Goal: Information Seeking & Learning: Learn about a topic

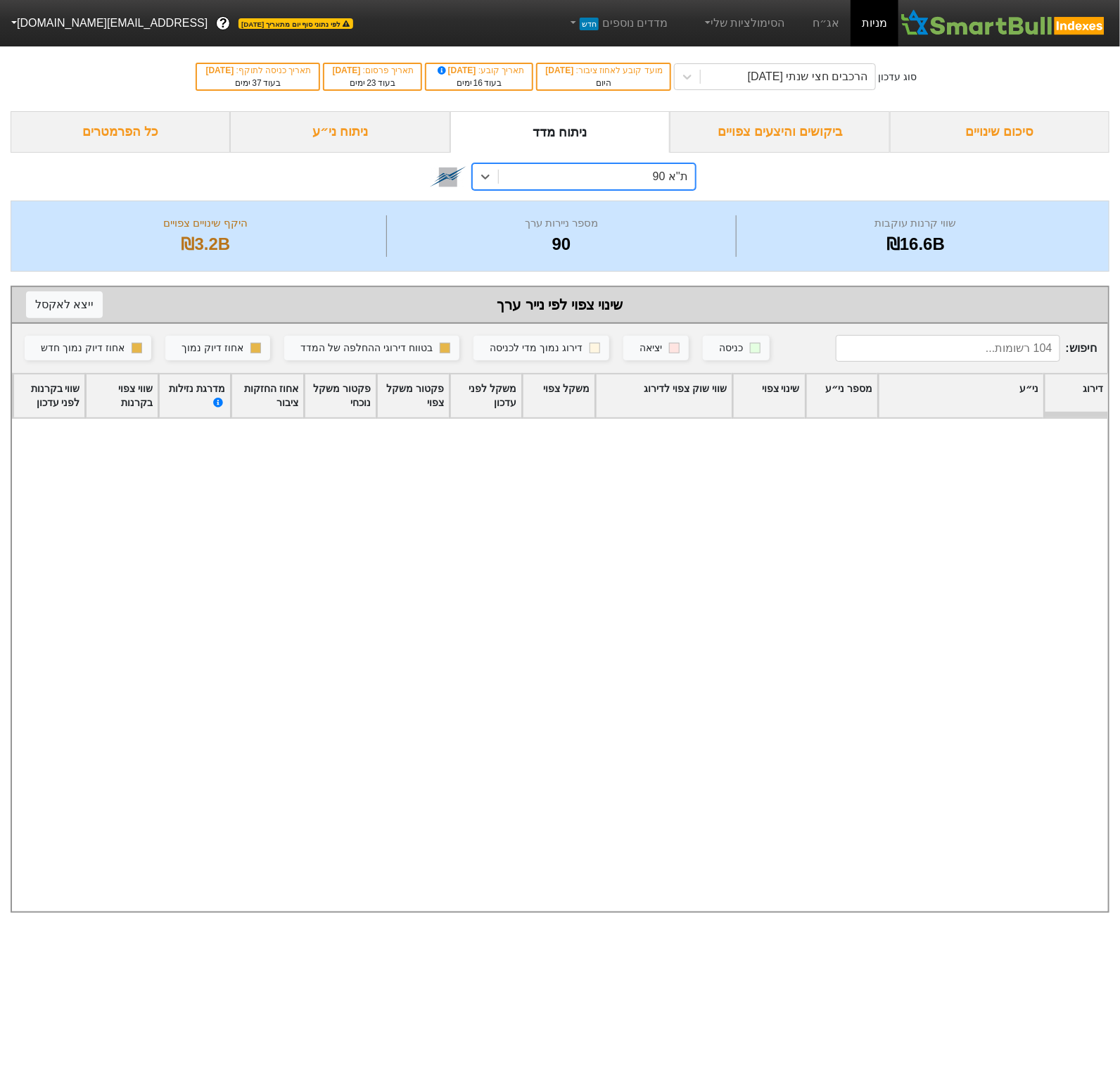
scroll to position [2778, 0]
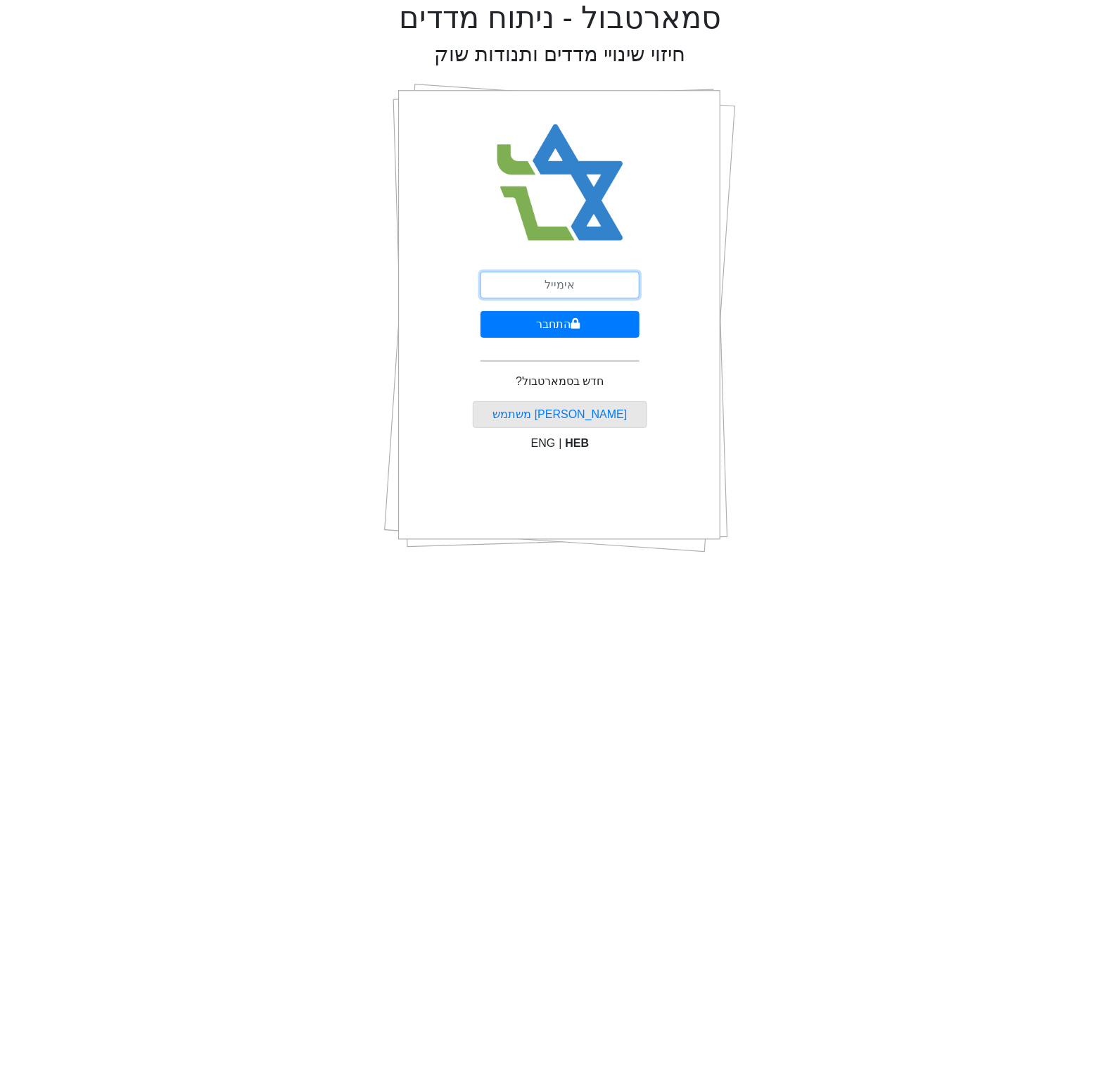
click at [566, 296] on input "email" at bounding box center [559, 285] width 159 height 27
type input "[EMAIL_ADDRESS][DOMAIN_NAME]"
click at [559, 330] on button "התחבר" at bounding box center [559, 324] width 159 height 27
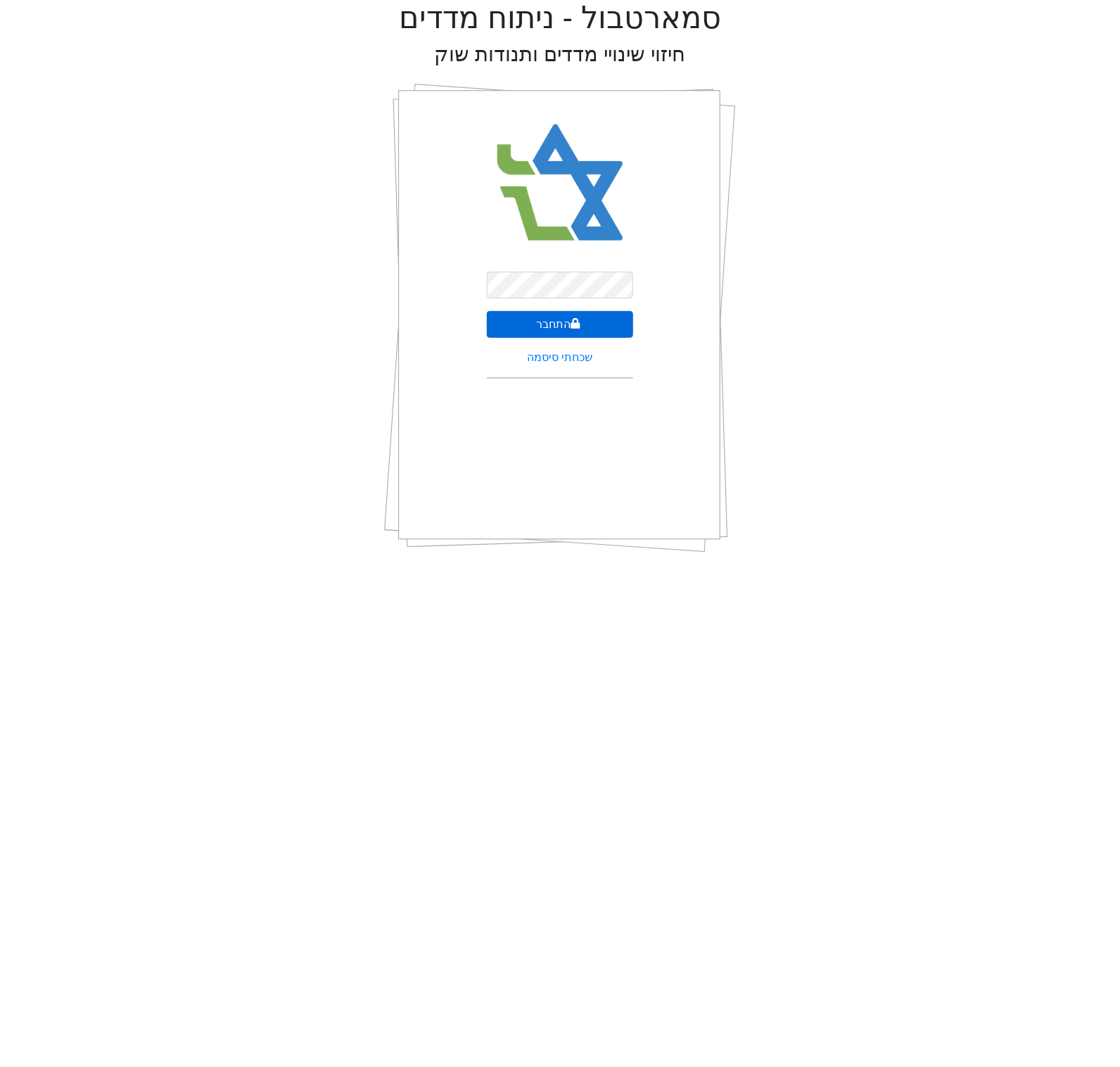
click at [559, 333] on button "התחבר" at bounding box center [560, 324] width 147 height 27
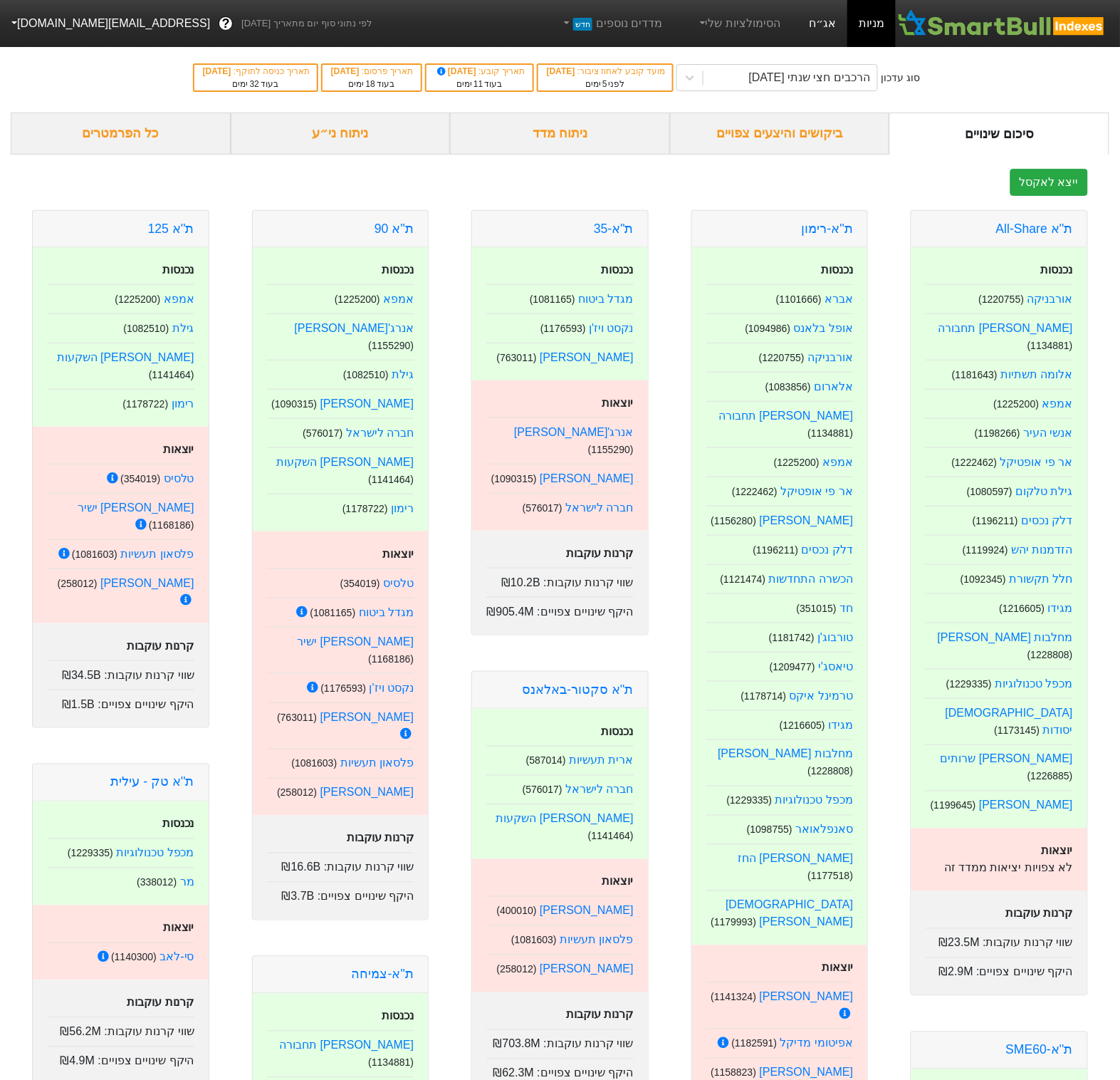
click at [825, 36] on link "אג״ח" at bounding box center [822, 23] width 50 height 47
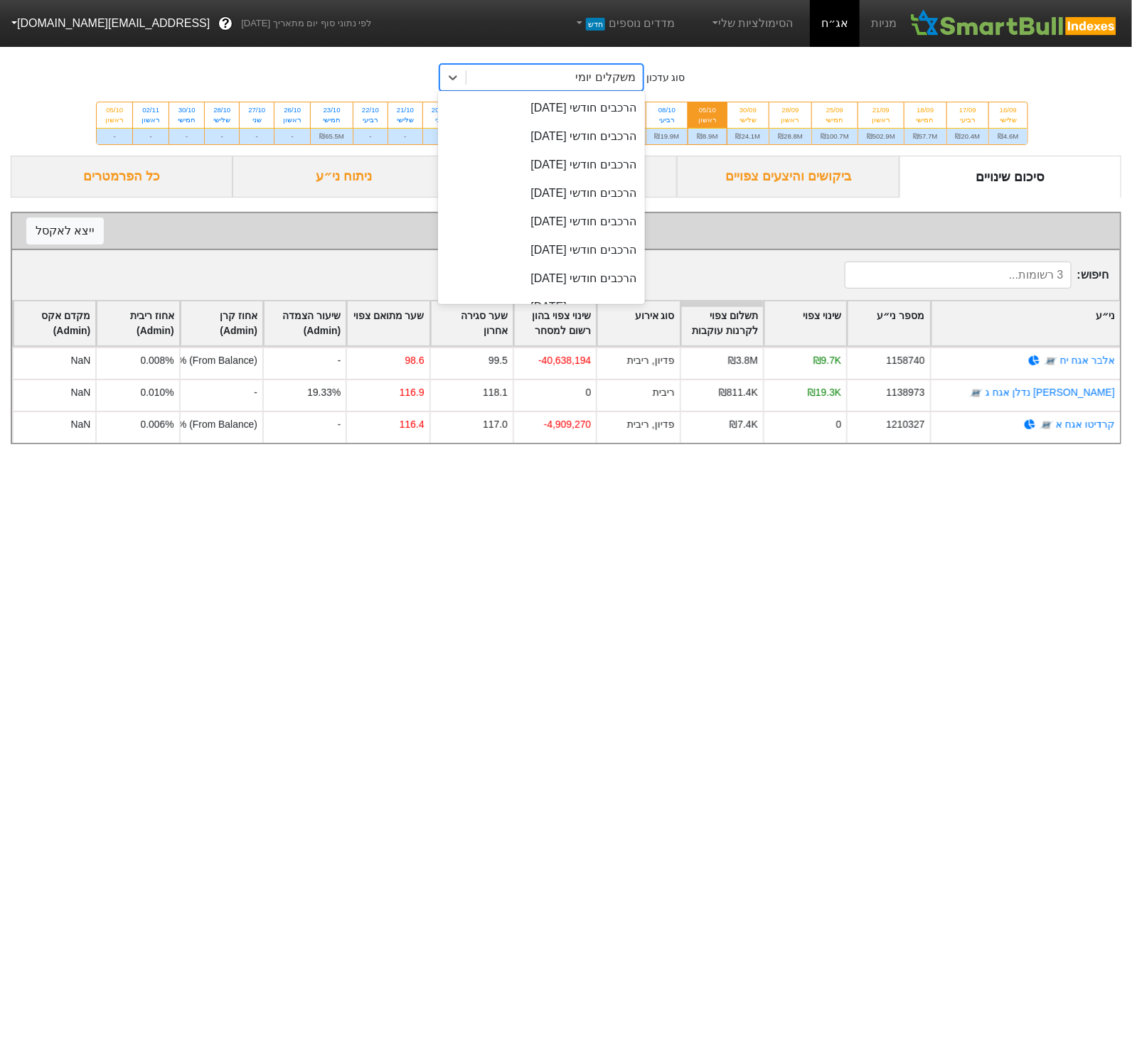
click at [603, 81] on div "משקלים יומי" at bounding box center [605, 77] width 60 height 17
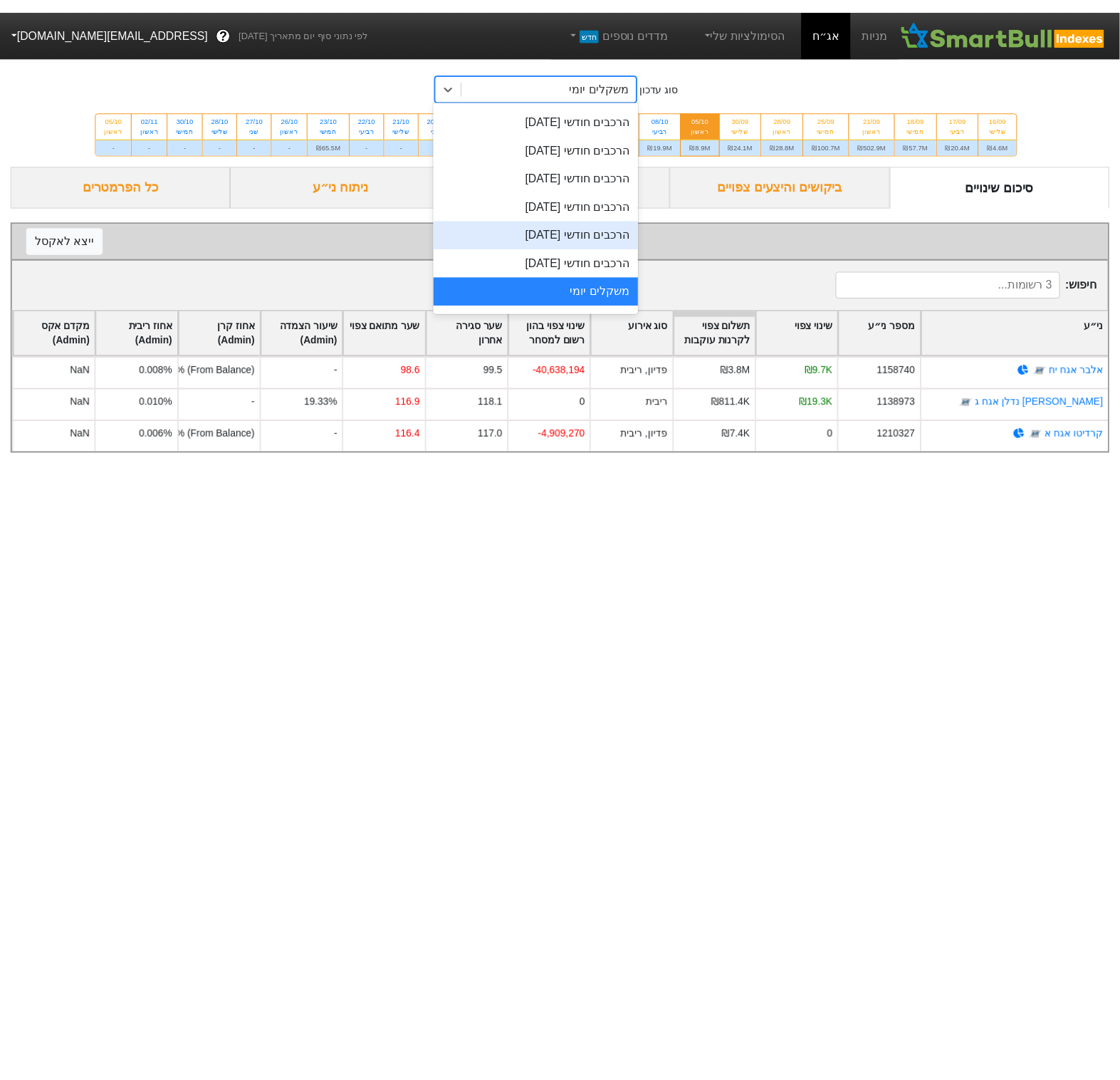
scroll to position [418, 0]
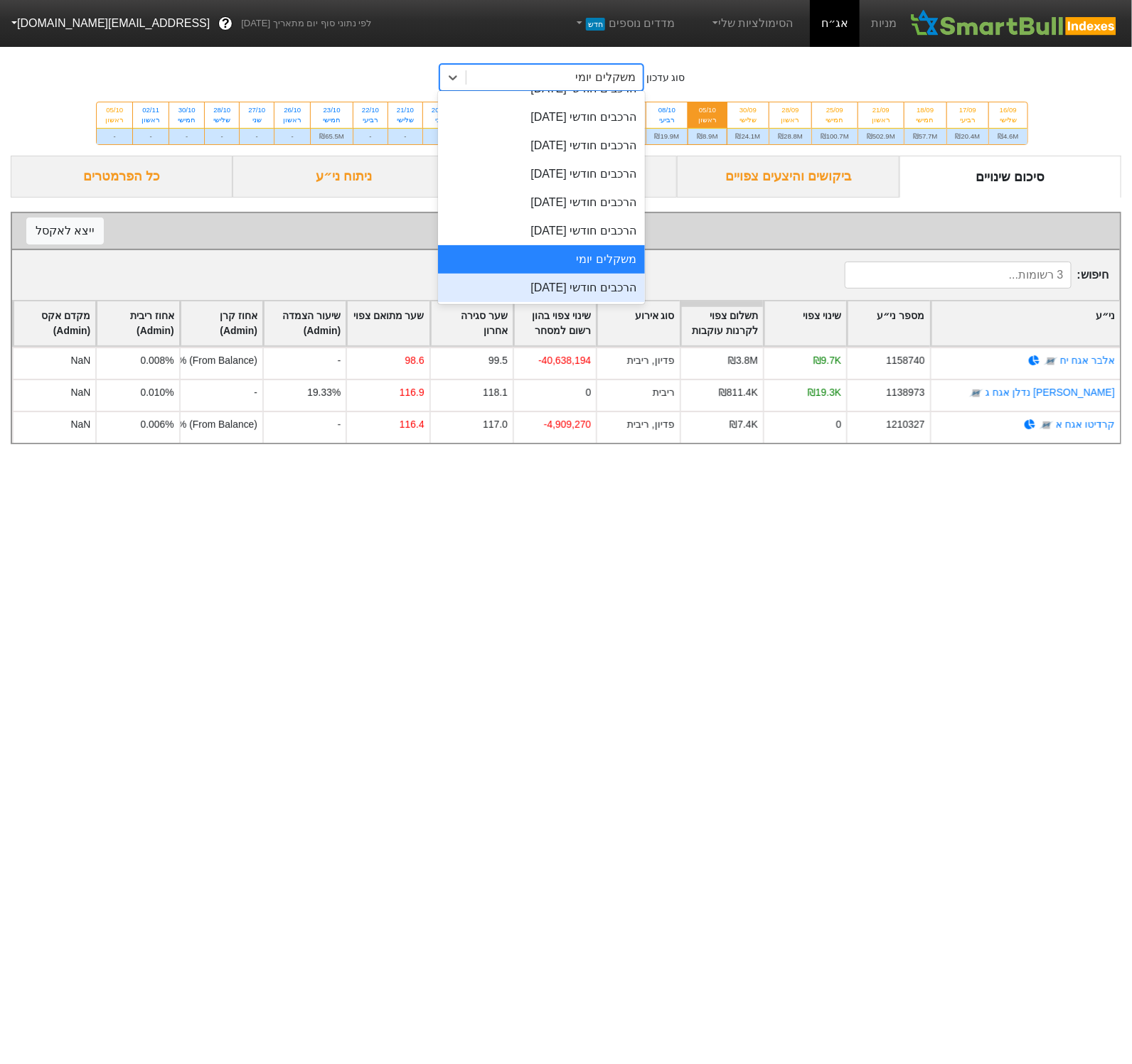
click at [592, 288] on div "הרכבים חודשי 29/09/2025" at bounding box center [541, 288] width 207 height 28
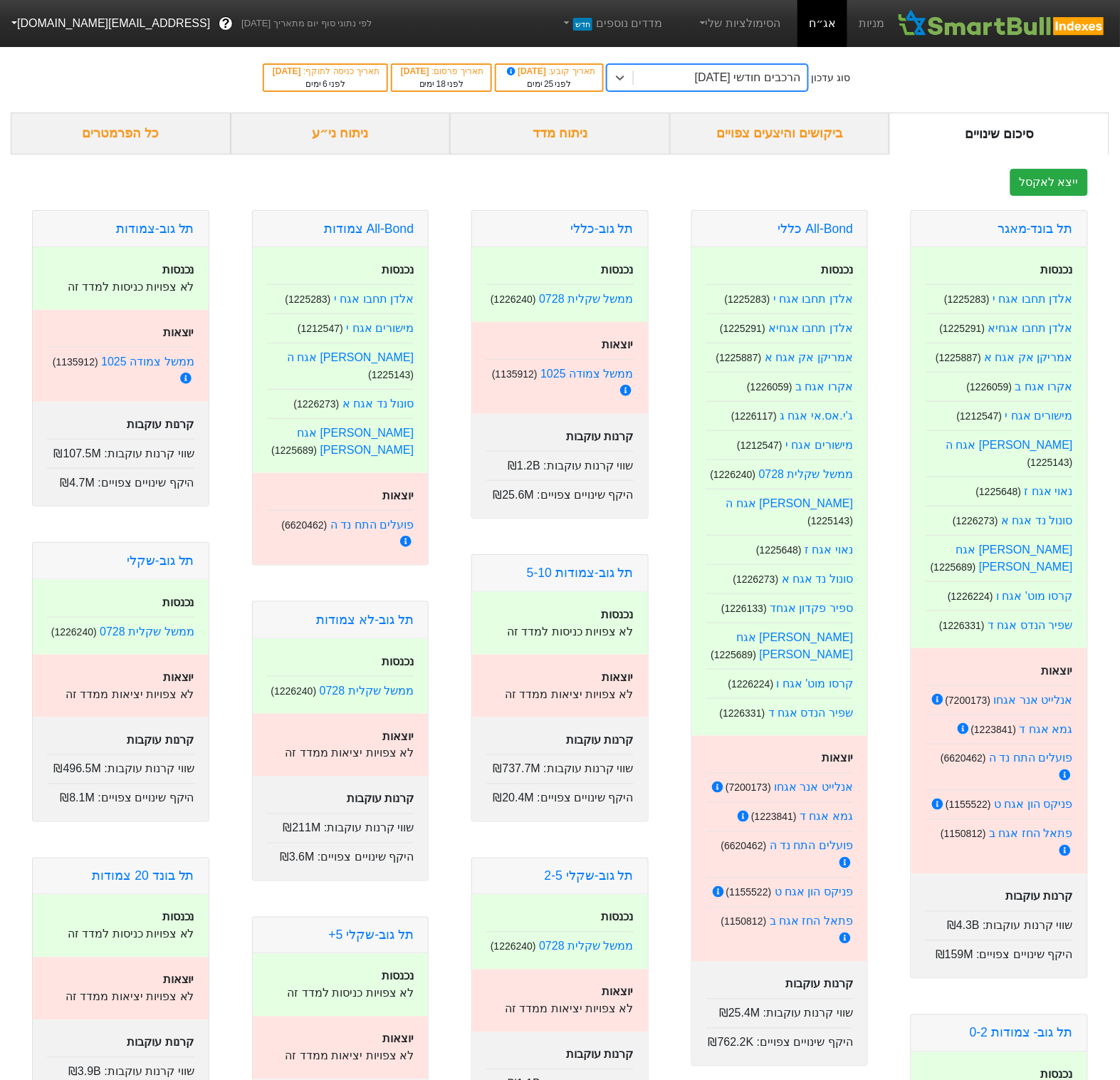
click at [715, 65] on div "הרכבים חודשי 29/09/2025" at bounding box center [720, 77] width 174 height 25
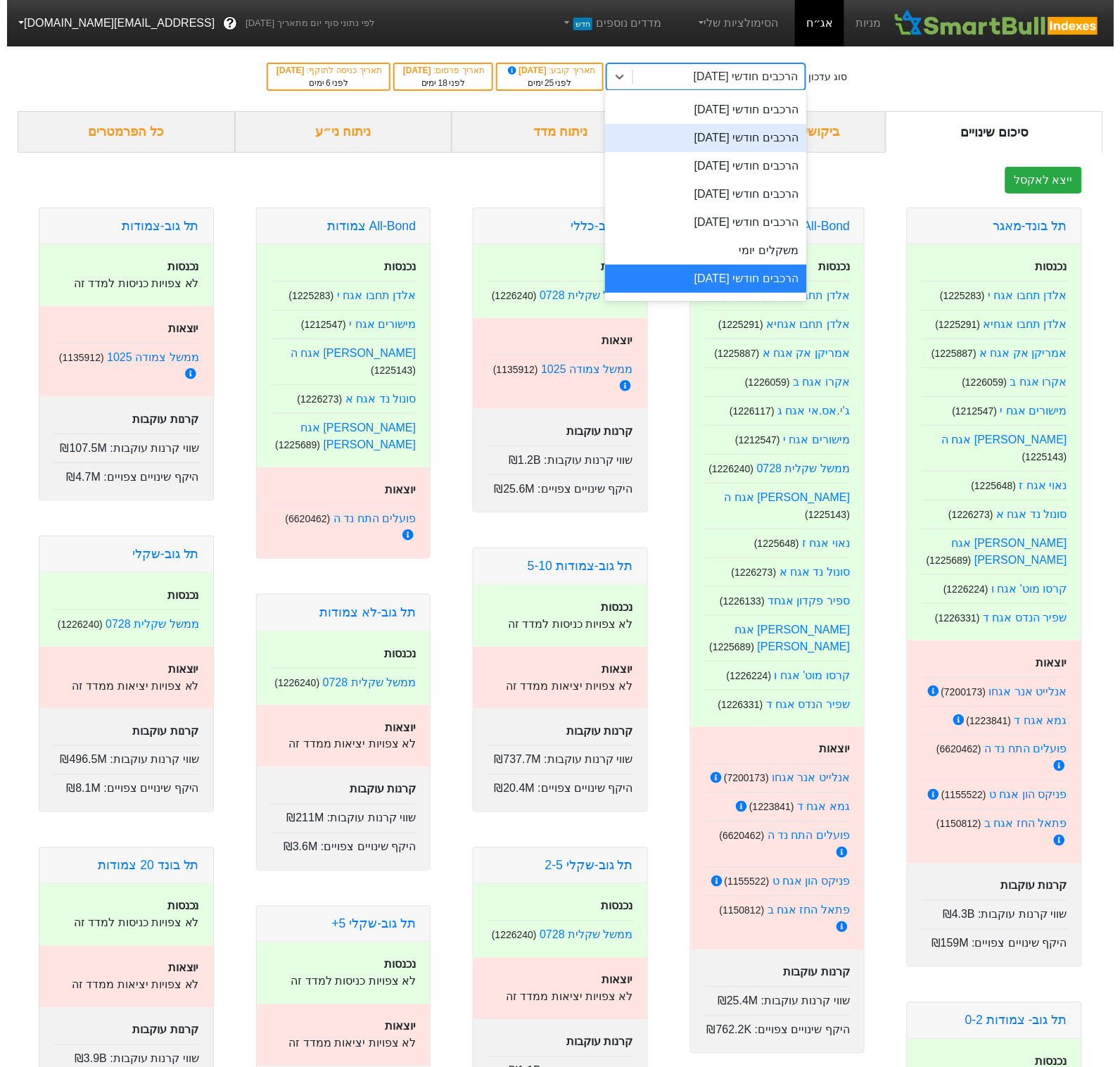
scroll to position [442, 0]
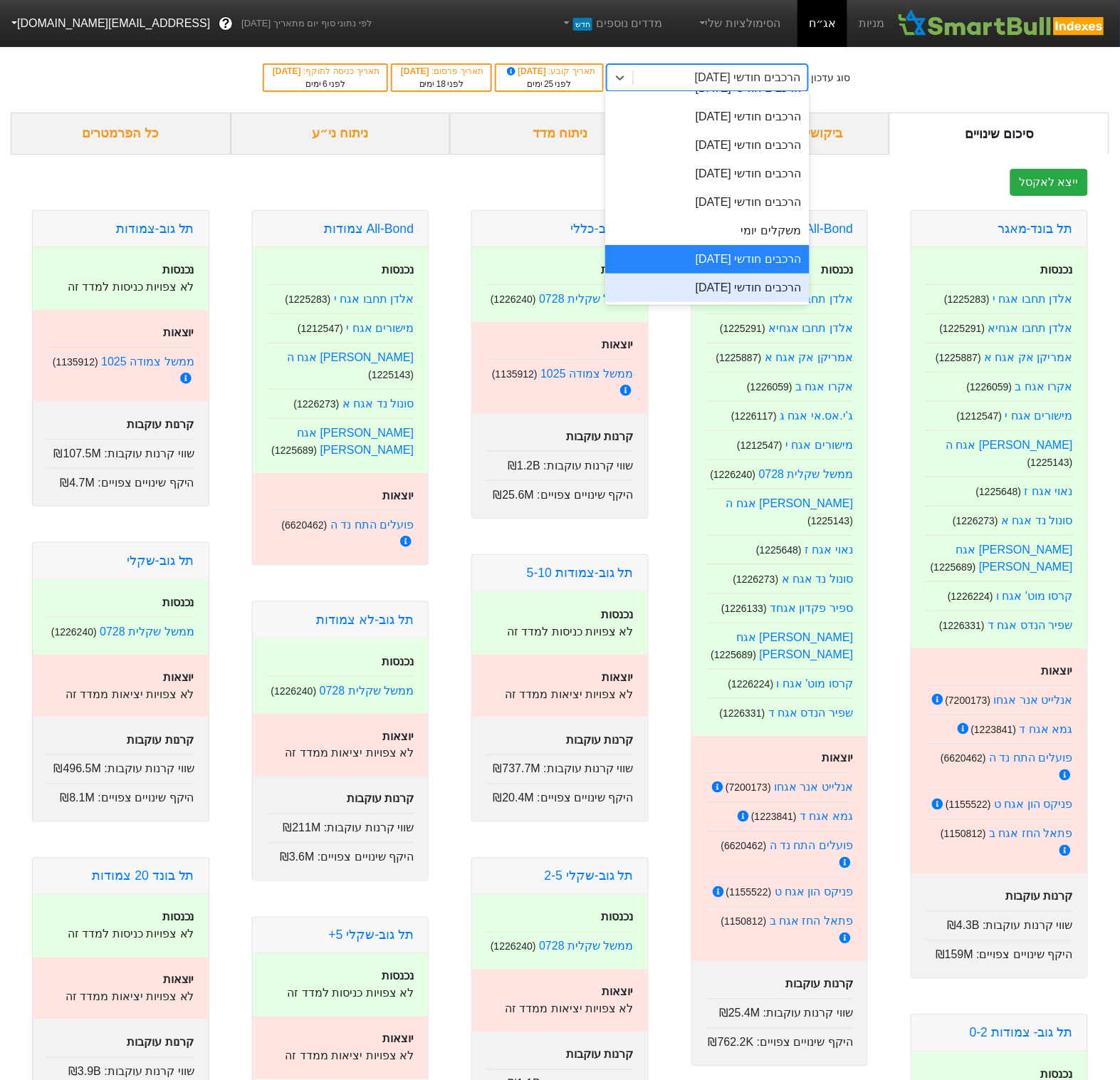
click at [736, 293] on div "הרכבים חודשי 29/10/2025" at bounding box center [707, 287] width 204 height 28
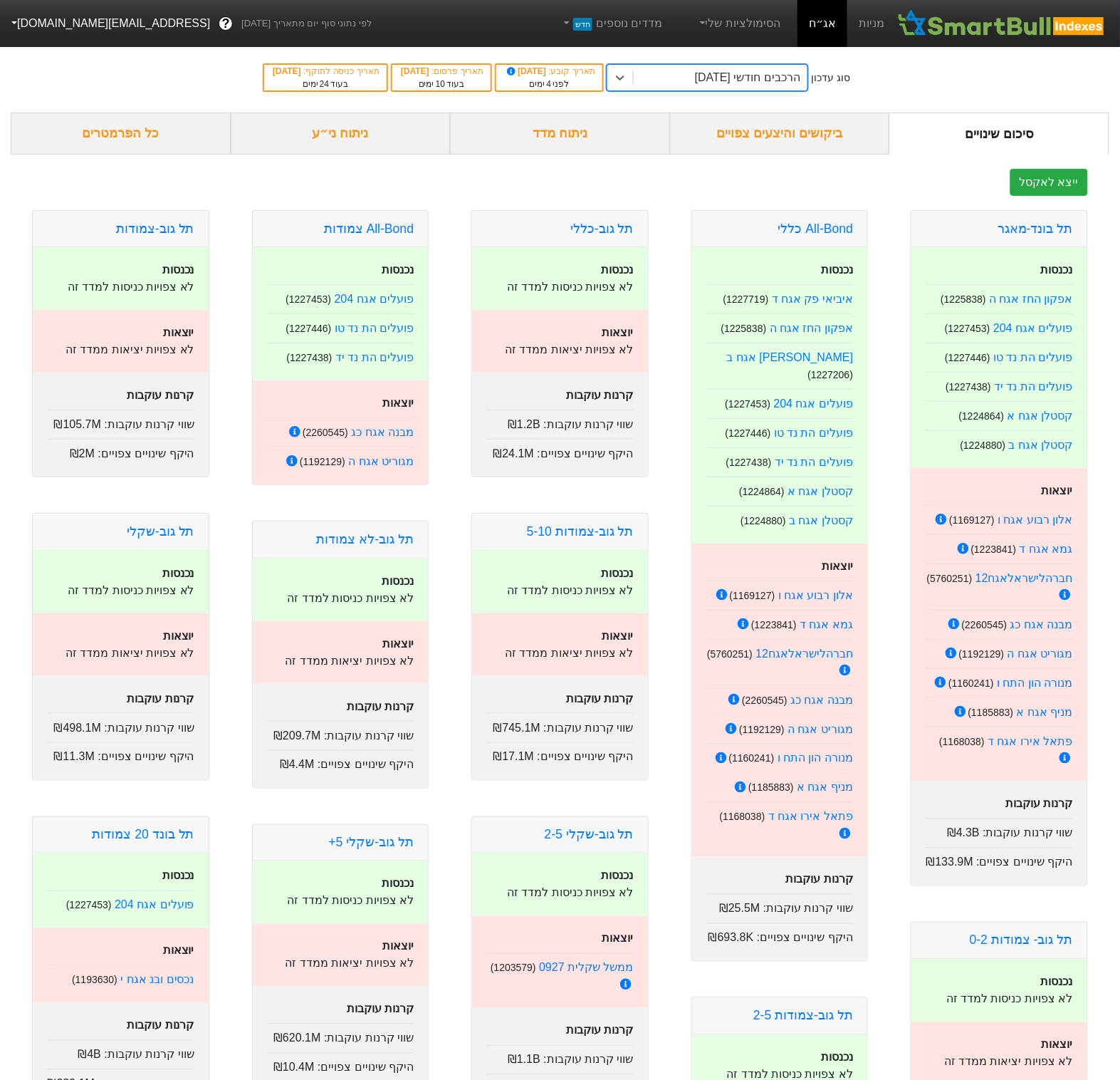
click at [550, 124] on div "ניתוח מדד" at bounding box center [560, 134] width 220 height 42
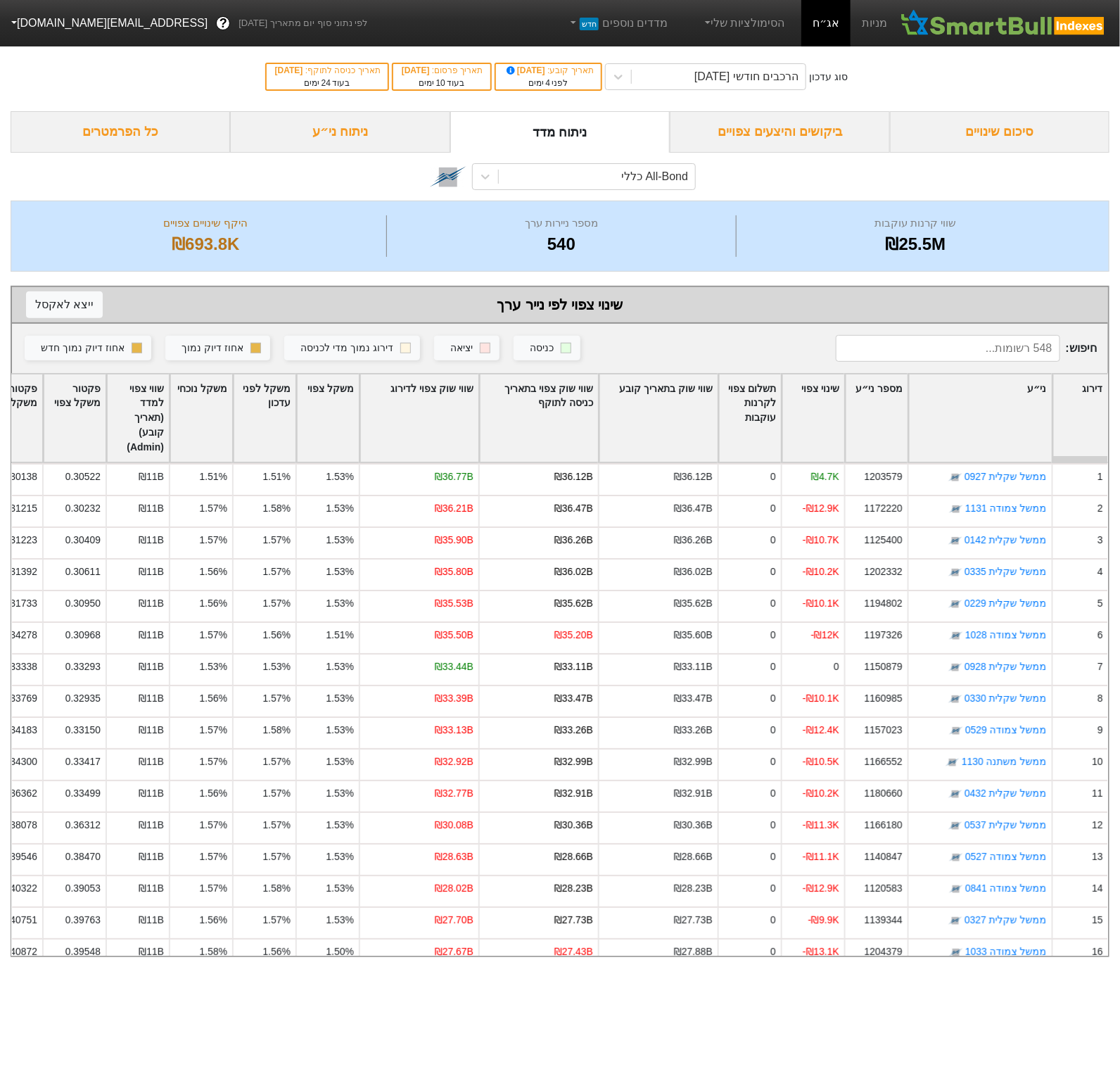
click at [357, 154] on div "All-Bond כללי" at bounding box center [560, 176] width 1099 height 48
click at [359, 139] on div "ניתוח ני״ע" at bounding box center [339, 132] width 219 height 42
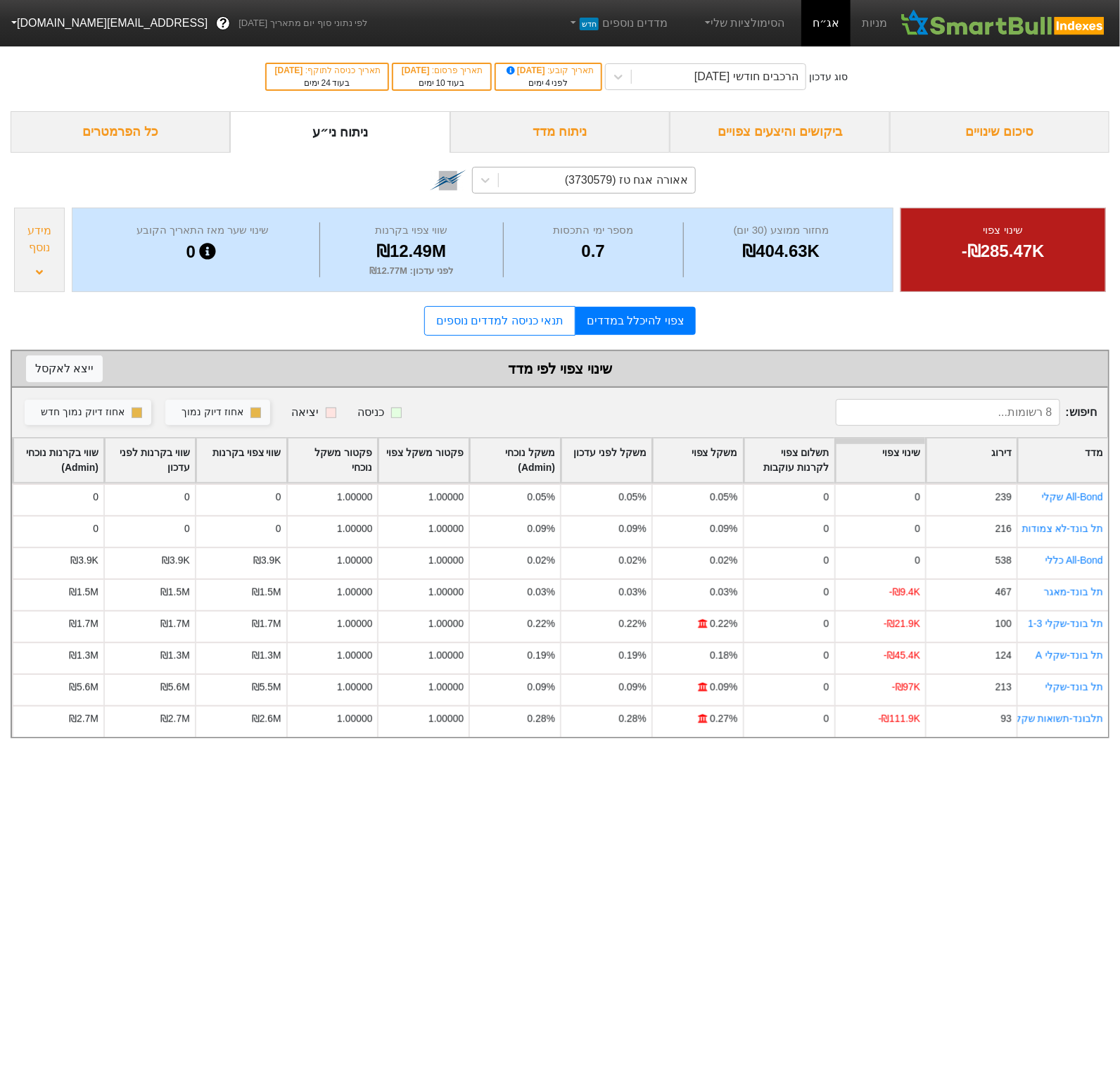
click at [590, 181] on div "אאורה אגח טז (3730579)" at bounding box center [626, 180] width 123 height 17
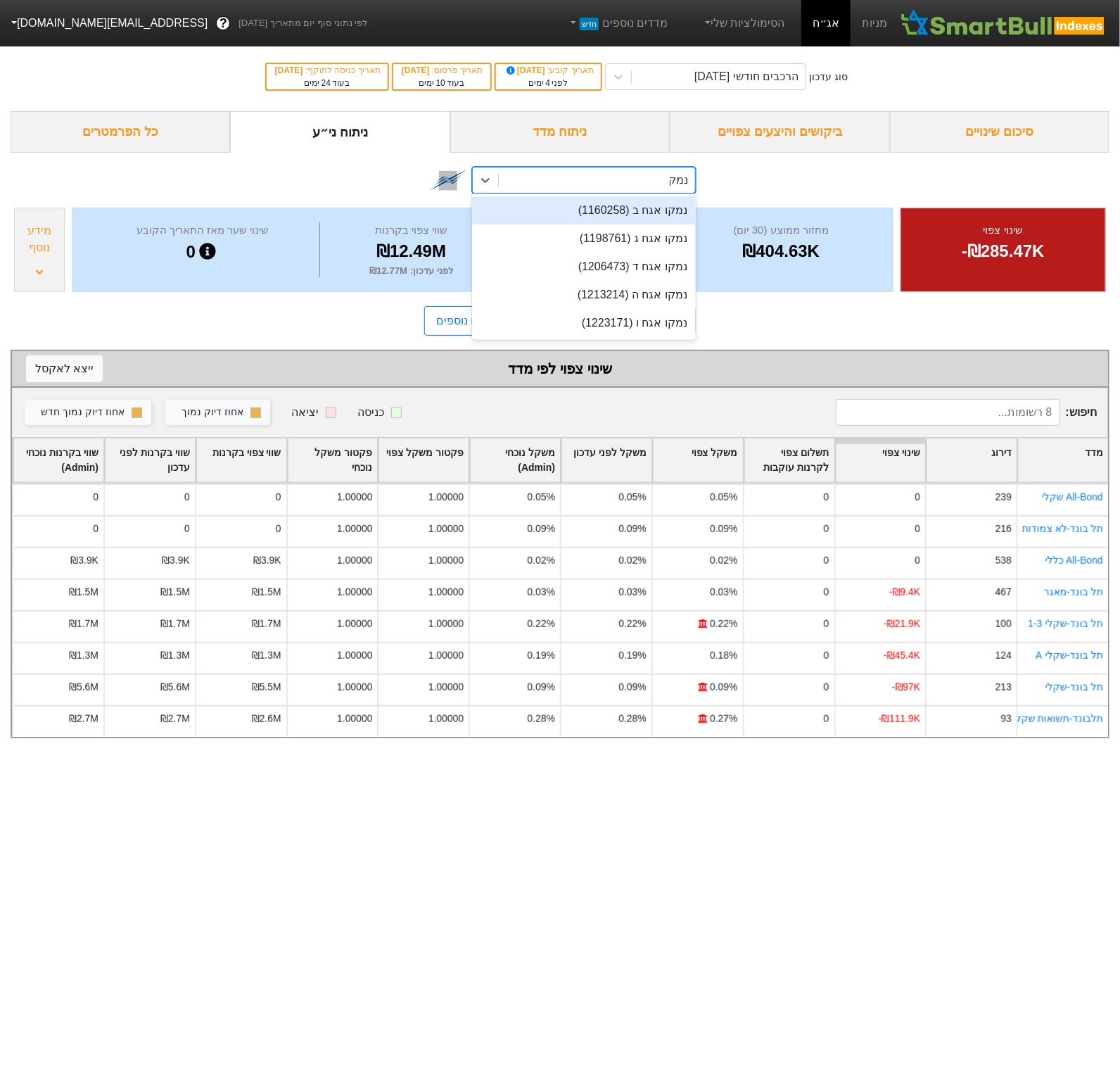
type input "נמקו"
click at [612, 290] on div "נמקו אגח ה (1213214)" at bounding box center [584, 294] width 224 height 28
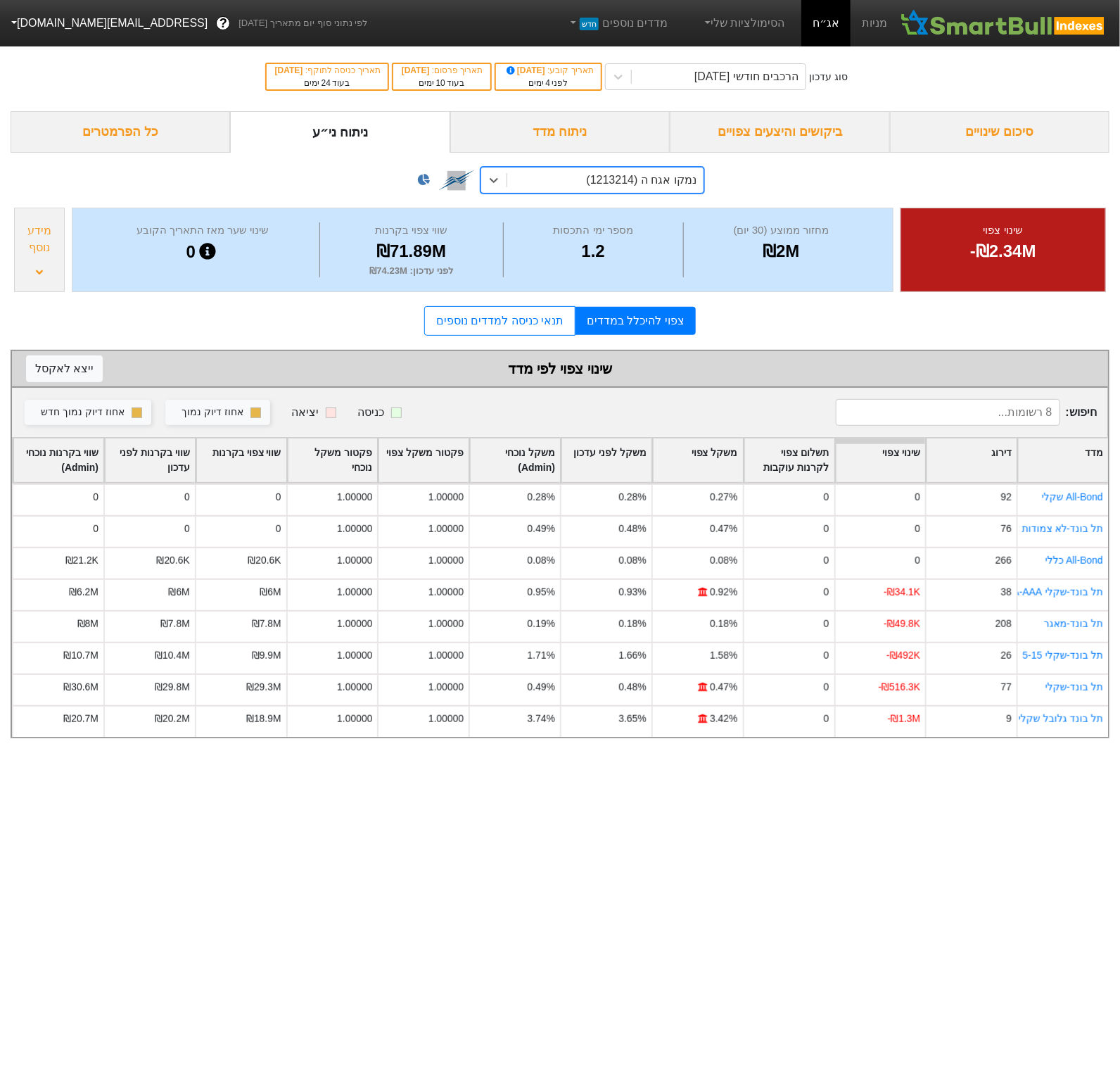
click at [426, 183] on icon at bounding box center [423, 180] width 12 height 12
click at [448, 183] on img at bounding box center [456, 180] width 37 height 37
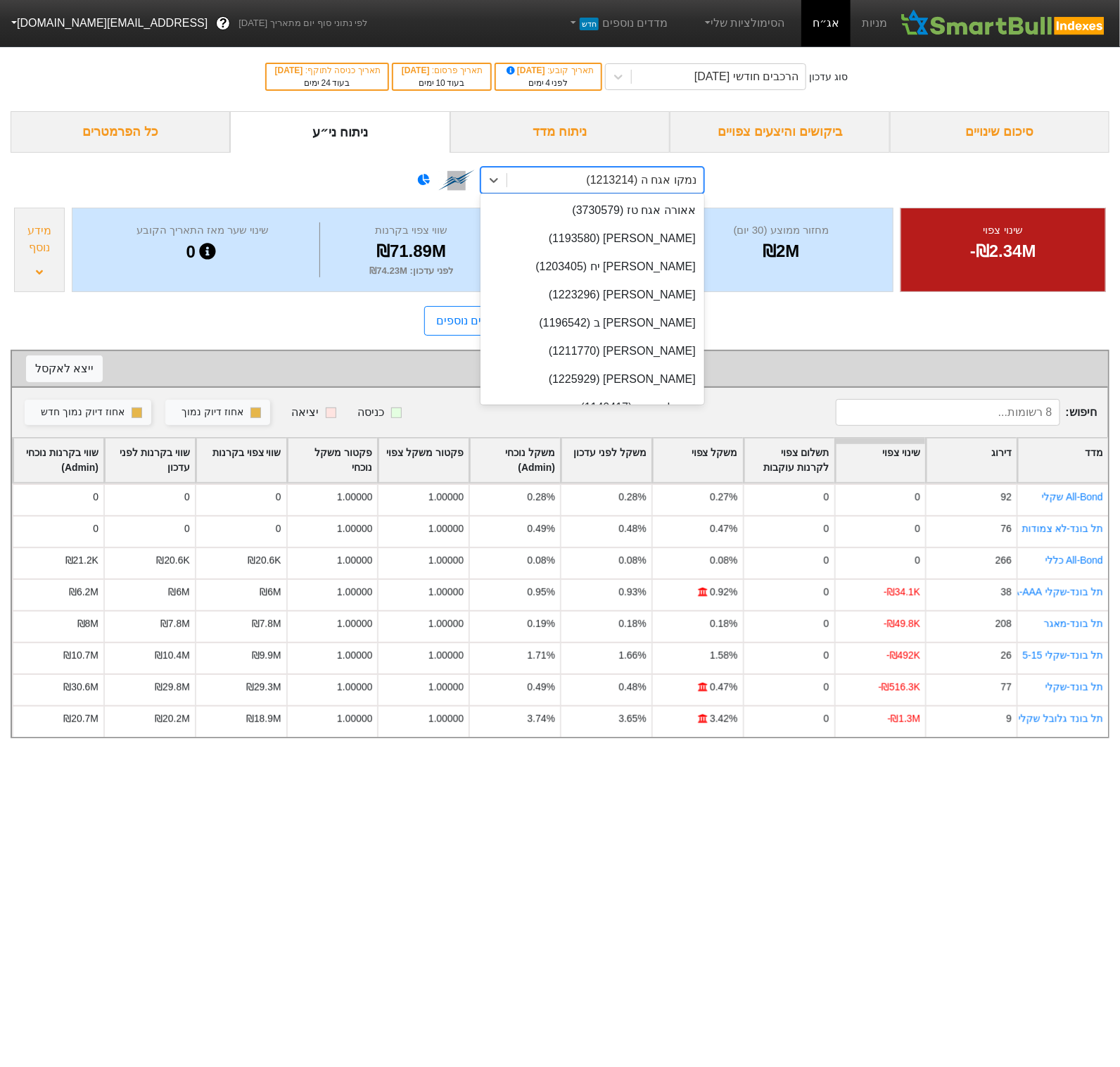
click at [629, 185] on div "נמקו אגח ה (1213214)" at bounding box center [641, 180] width 110 height 17
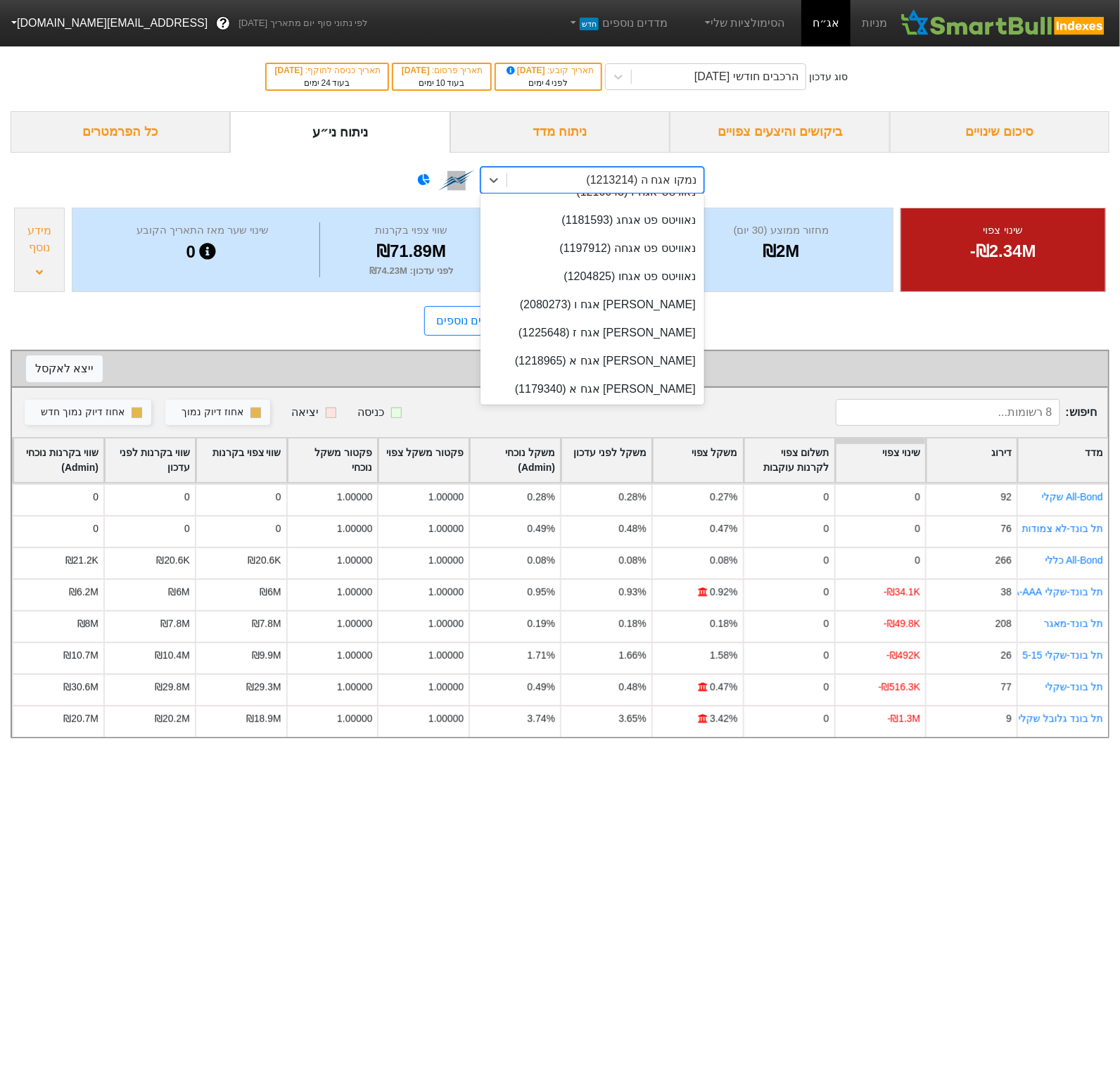
scroll to position [19320, 0]
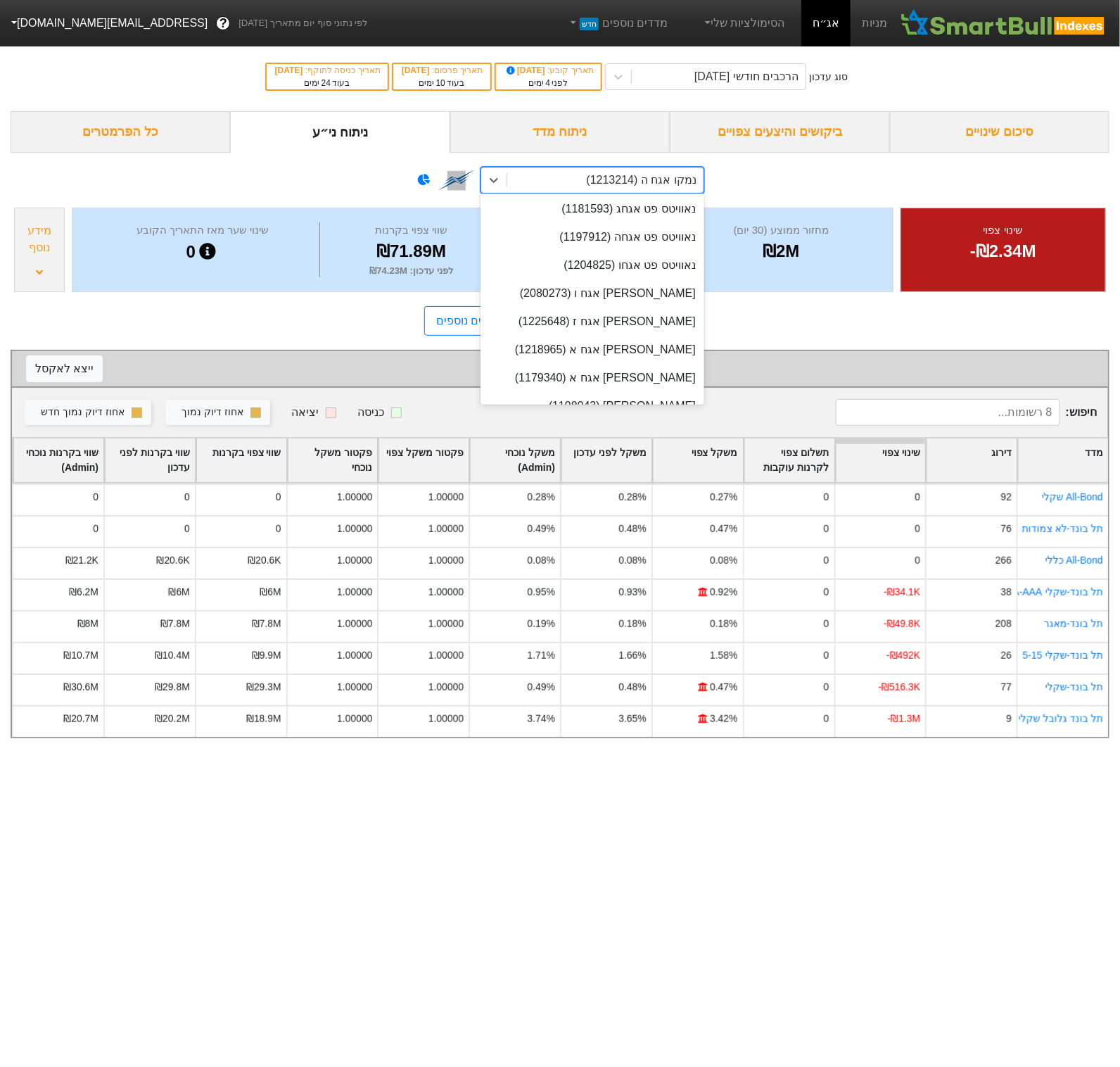
click at [612, 842] on div "נמקו אגח ה (1213214)" at bounding box center [592, 856] width 224 height 28
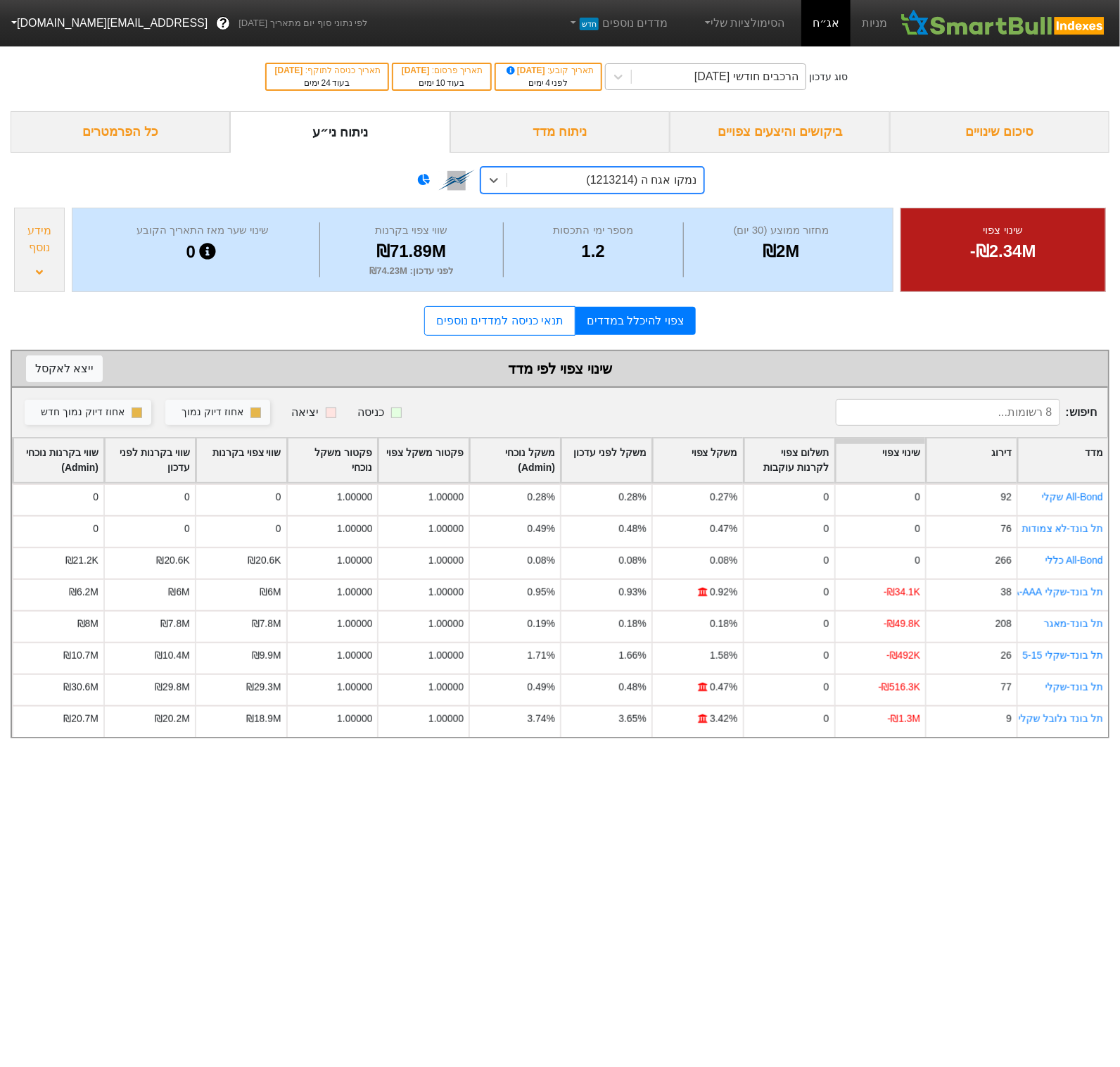
click at [722, 68] on div "הרכבים חודשי 29/10/2025" at bounding box center [746, 76] width 104 height 17
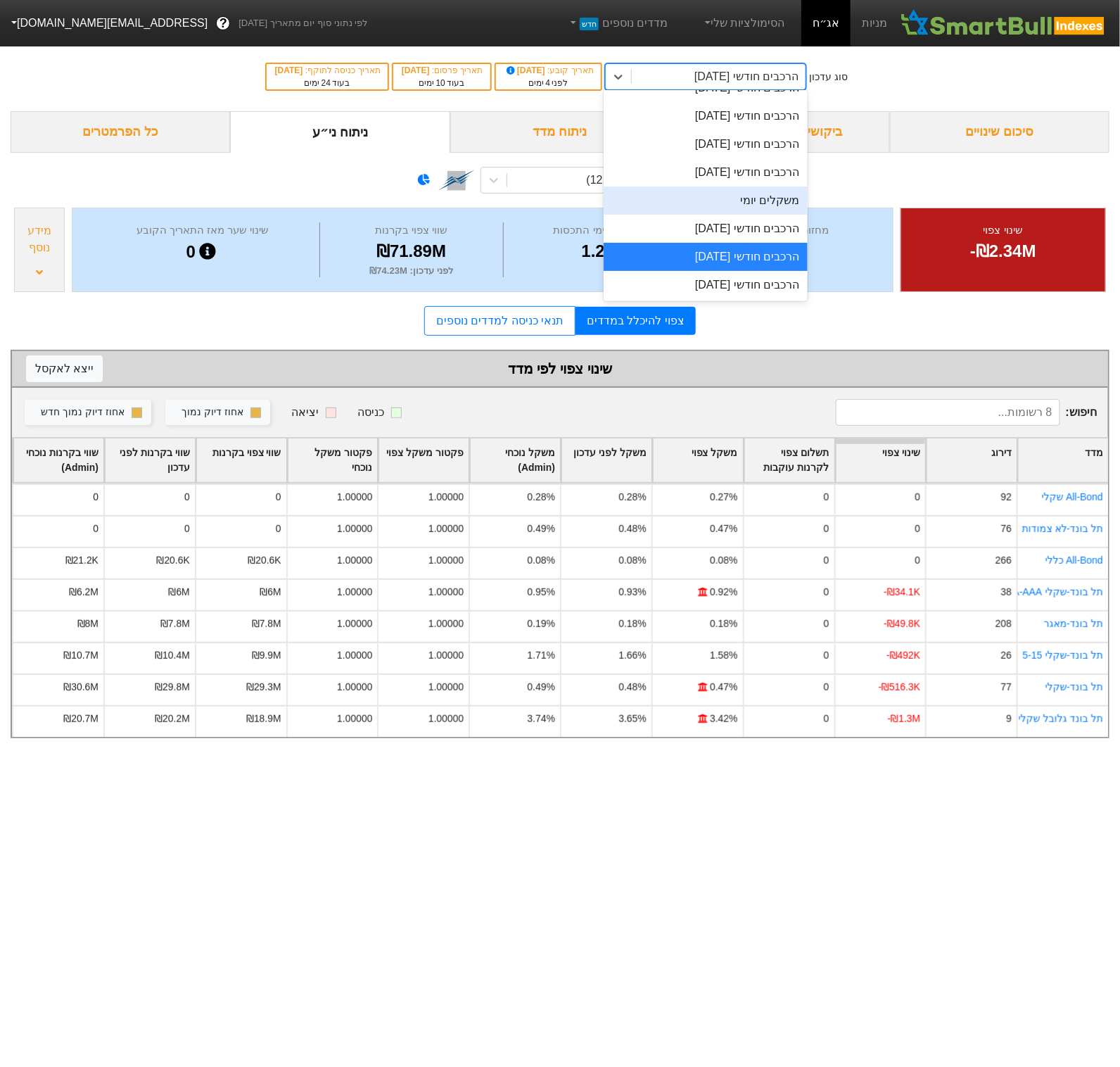
scroll to position [480, 0]
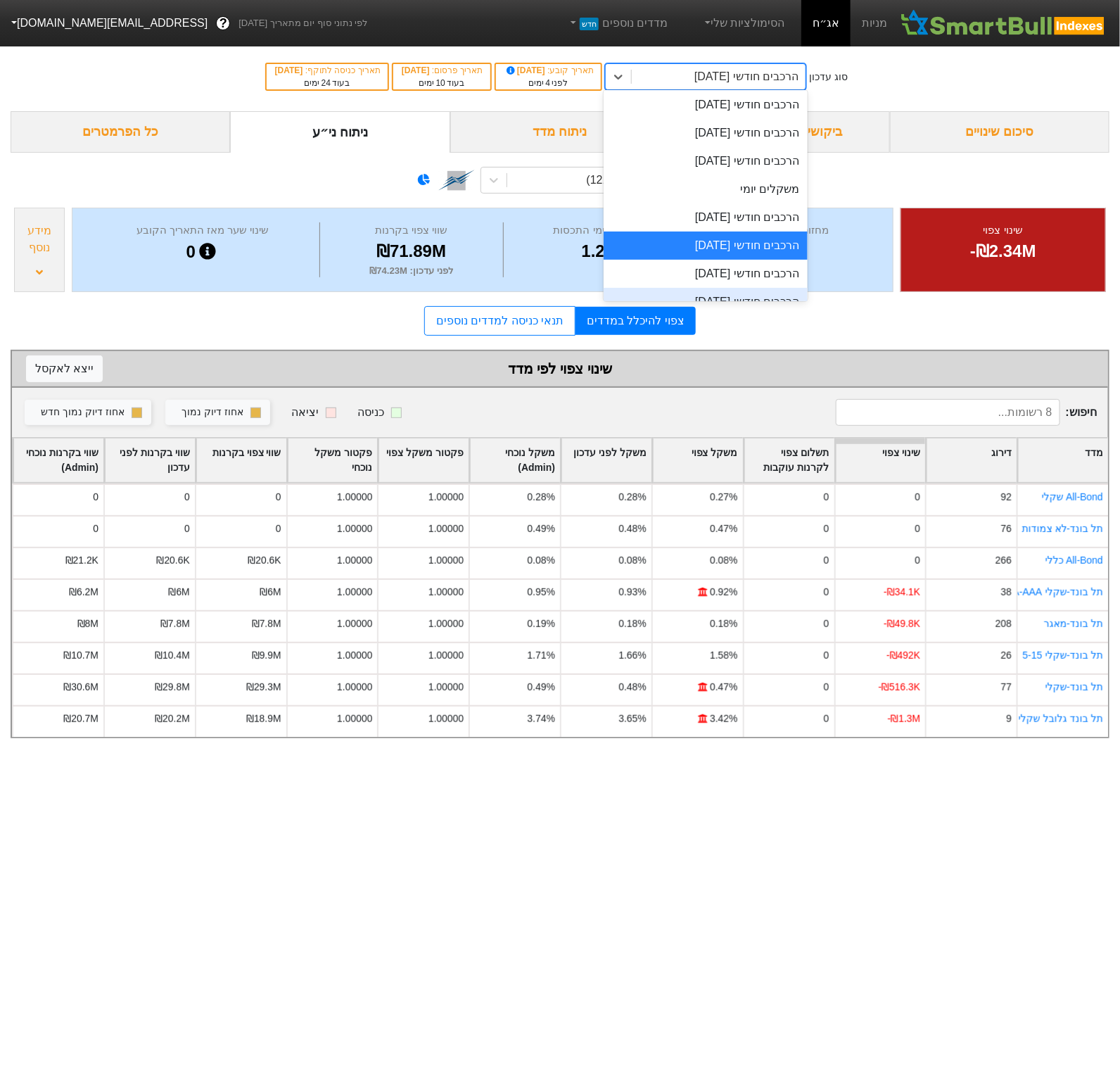
click at [709, 297] on div "הרכבים חודשי 30/12/2025" at bounding box center [706, 301] width 205 height 28
